Goal: Transaction & Acquisition: Purchase product/service

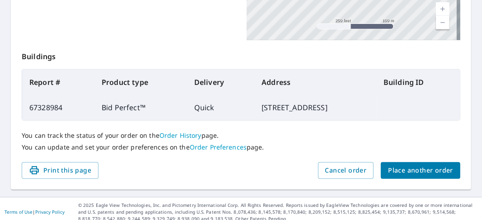
scroll to position [317, 0]
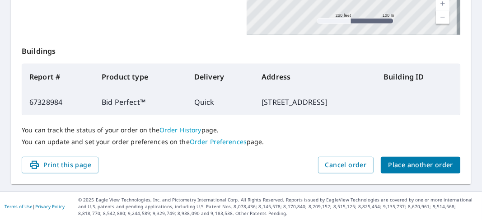
click at [395, 166] on span "Place another order" at bounding box center [420, 165] width 65 height 11
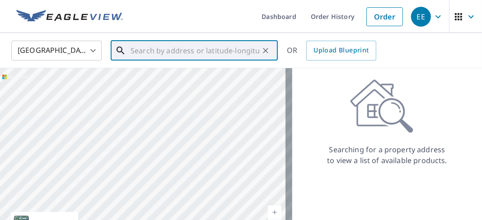
click at [131, 50] on input "text" at bounding box center [195, 50] width 129 height 25
paste input "[STREET_ADDRESS][US_STATE]"
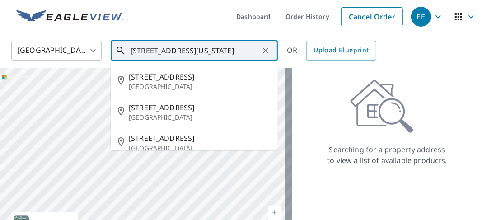
click at [132, 50] on input "[STREET_ADDRESS][US_STATE]" at bounding box center [195, 50] width 129 height 25
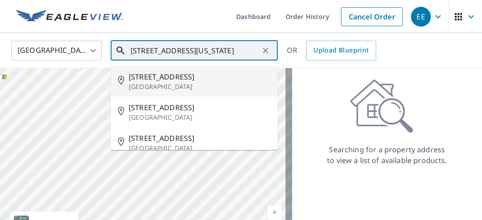
click at [150, 79] on span "[STREET_ADDRESS]" at bounding box center [200, 76] width 142 height 11
type input "[STREET_ADDRESS]"
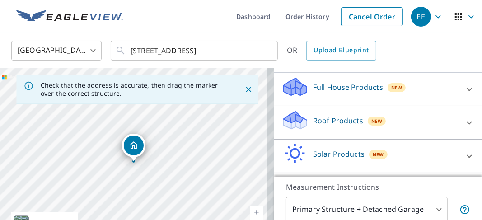
scroll to position [90, 0]
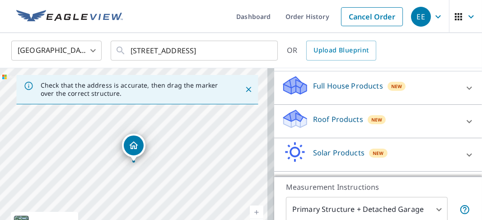
click at [292, 119] on icon at bounding box center [295, 115] width 23 height 11
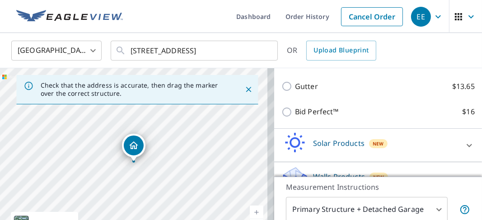
scroll to position [181, 0]
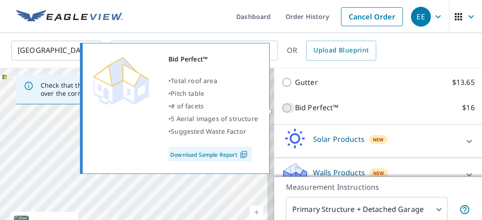
click at [284, 109] on input "Bid Perfect™ $16" at bounding box center [289, 108] width 14 height 11
checkbox input "true"
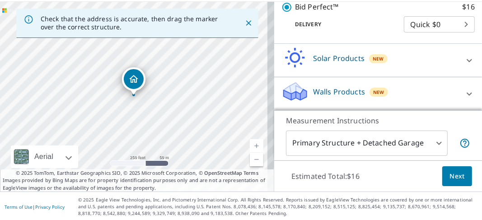
scroll to position [67, 0]
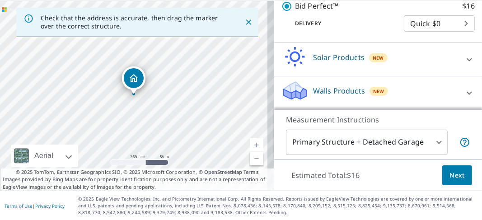
click at [450, 178] on span "Next" at bounding box center [457, 175] width 15 height 11
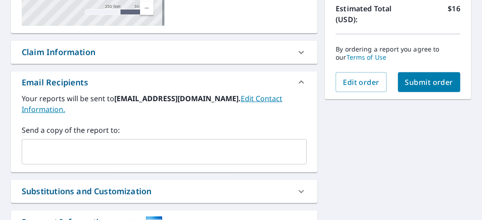
scroll to position [254, 0]
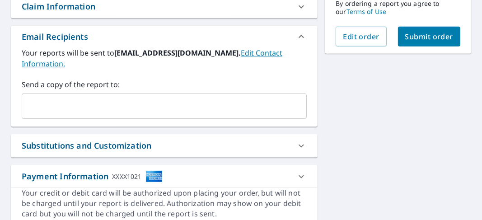
click at [29, 103] on input "text" at bounding box center [158, 106] width 264 height 17
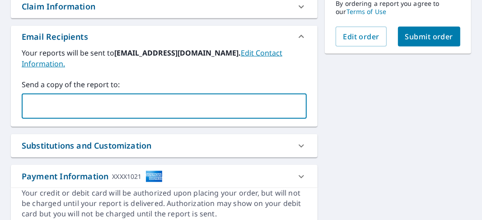
type input "[EMAIL_ADDRESS][DOMAIN_NAME]"
click at [181, 128] on div "[STREET_ADDRESS][GEOGRAPHIC_DATA] A standard road map Aerial A detailed look fr…" at bounding box center [164, 32] width 307 height 390
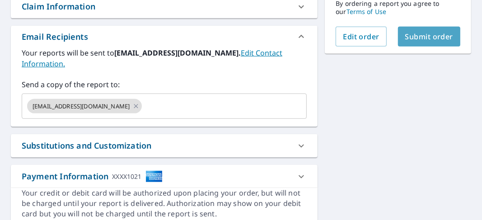
click at [417, 37] on span "Submit order" at bounding box center [430, 37] width 48 height 10
checkbox input "true"
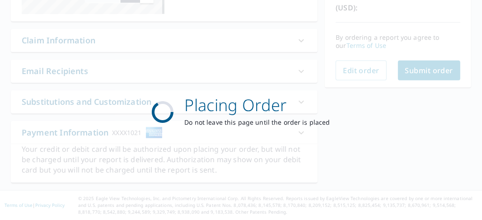
scroll to position [218, 0]
